Goal: Transaction & Acquisition: Purchase product/service

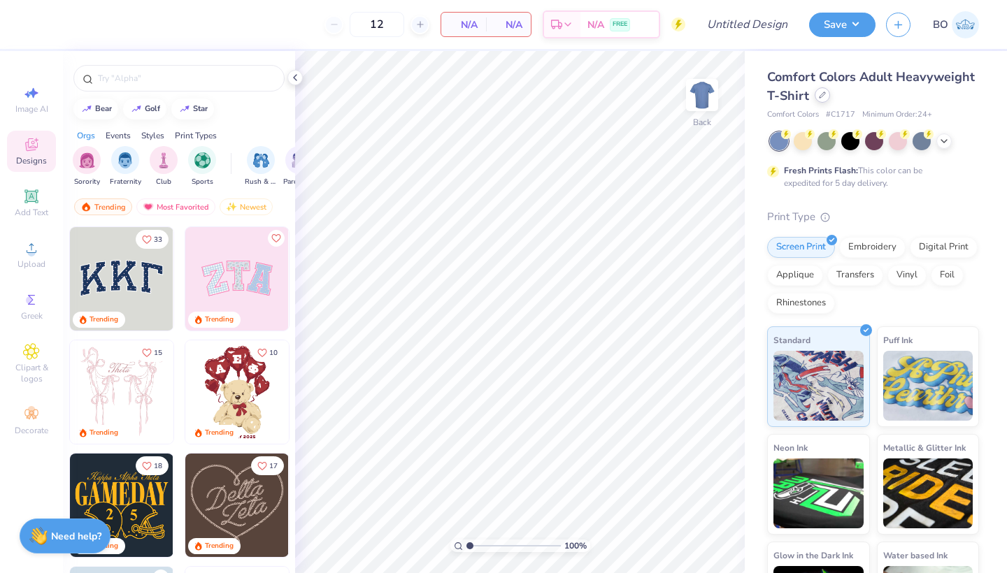
click at [818, 90] on div at bounding box center [822, 94] width 15 height 15
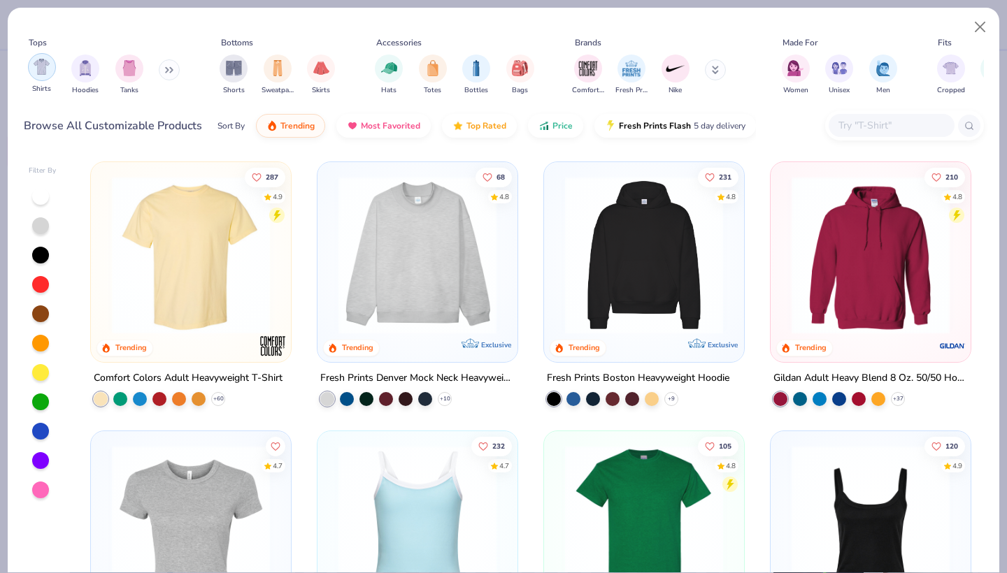
click at [50, 72] on div "filter for Shirts" at bounding box center [42, 67] width 28 height 28
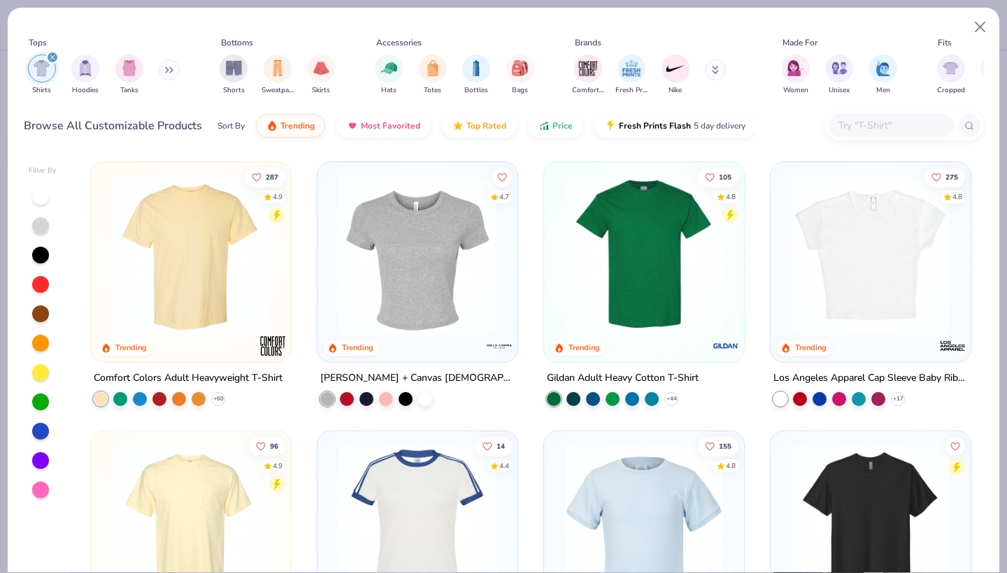
click at [633, 255] on img at bounding box center [644, 255] width 172 height 158
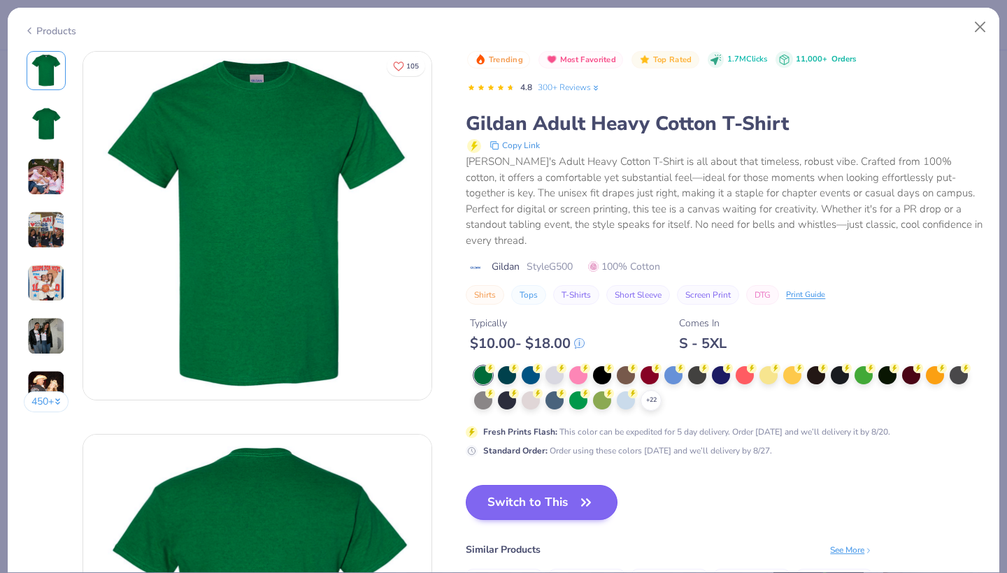
click at [527, 485] on button "Switch to This" at bounding box center [542, 502] width 152 height 35
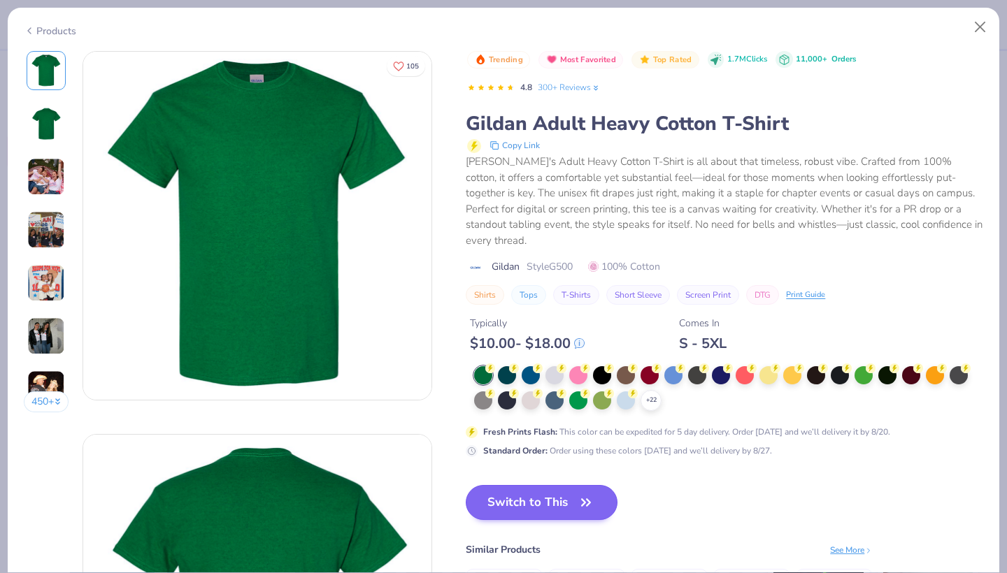
click at [546, 494] on button "Switch to This" at bounding box center [542, 502] width 152 height 35
click at [512, 485] on button "Switch to This" at bounding box center [542, 502] width 152 height 35
click at [654, 395] on icon at bounding box center [650, 400] width 11 height 11
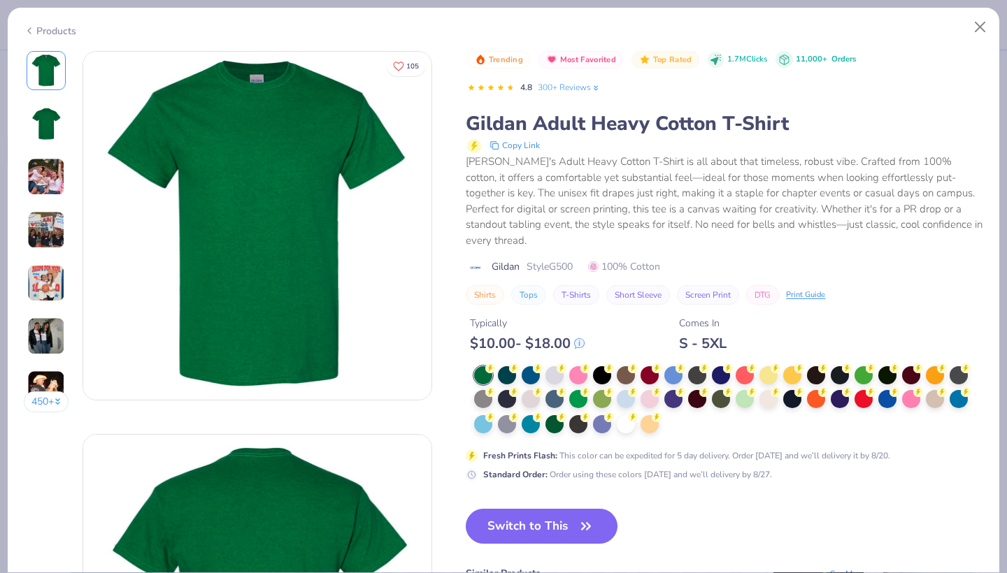
click at [675, 408] on div at bounding box center [728, 400] width 509 height 69
click at [626, 414] on div at bounding box center [626, 423] width 18 height 18
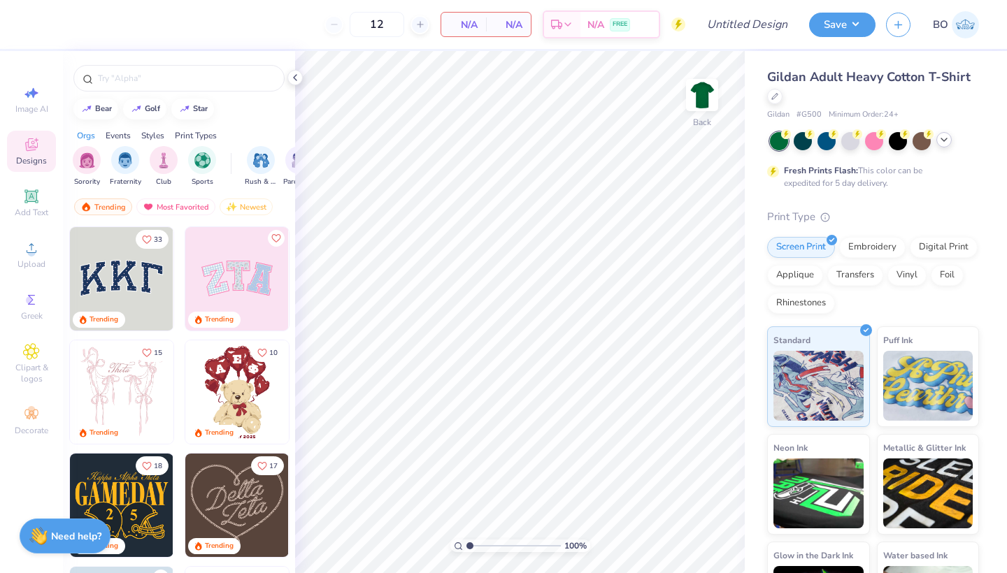
click at [948, 144] on icon at bounding box center [943, 139] width 11 height 11
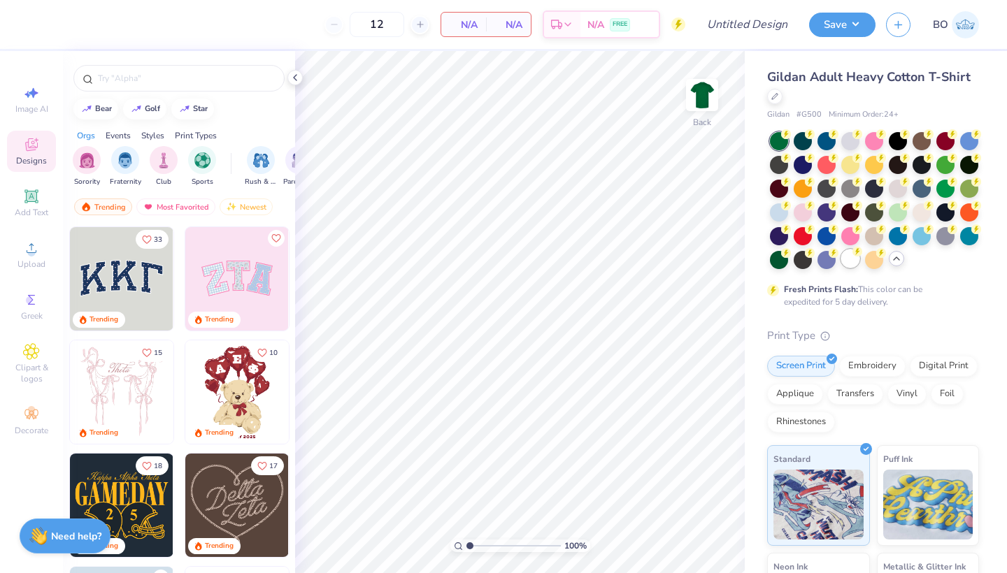
click at [854, 268] on div at bounding box center [850, 259] width 18 height 18
